Goal: Information Seeking & Learning: Learn about a topic

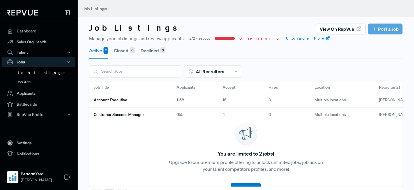
click at [153, 98] on link "Account Executive" at bounding box center [128, 100] width 69 height 10
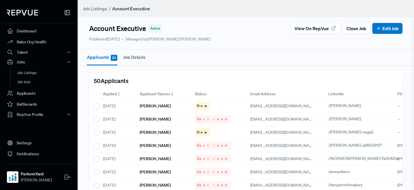
click at [116, 93] on span "Applied" at bounding box center [110, 94] width 14 height 6
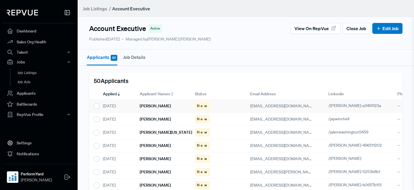
click at [158, 106] on h6 "[PERSON_NAME]" at bounding box center [155, 106] width 31 height 5
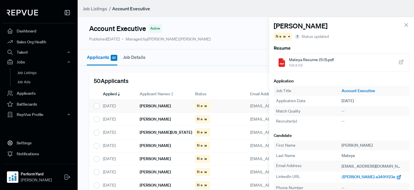
click at [352, 177] on span "/[PERSON_NAME]-a3491123a" at bounding box center [368, 177] width 53 height 5
click at [166, 116] on div "[PERSON_NAME]" at bounding box center [162, 119] width 55 height 13
click at [350, 179] on span "/jaywinchell" at bounding box center [352, 177] width 21 height 5
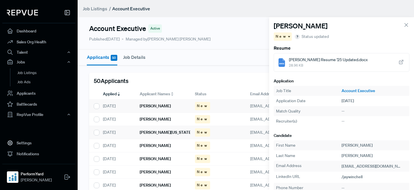
click at [156, 135] on h6 "[PERSON_NAME][US_STATE]" at bounding box center [166, 132] width 52 height 5
click at [348, 178] on span "/jalenwashington5459" at bounding box center [362, 177] width 40 height 5
click at [160, 142] on div "[PERSON_NAME]" at bounding box center [162, 145] width 55 height 13
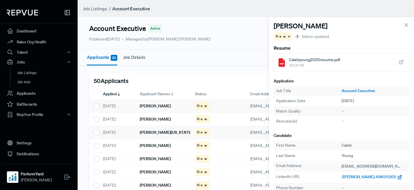
click at [347, 180] on div "/[PERSON_NAME]-496511202" at bounding box center [375, 177] width 66 height 7
click at [356, 177] on span "/[PERSON_NAME]-496511202" at bounding box center [369, 177] width 54 height 5
